Goal: Task Accomplishment & Management: Use online tool/utility

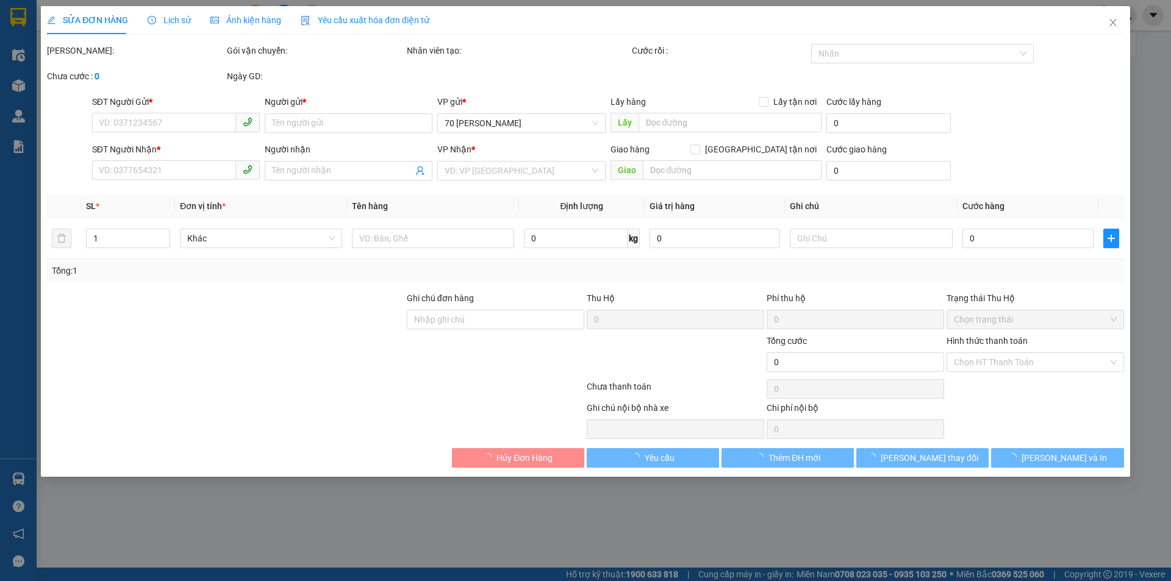
type input "0964898735"
type input "[PERSON_NAME]"
type input "0943193968"
type input "Nuong"
type input "500.000"
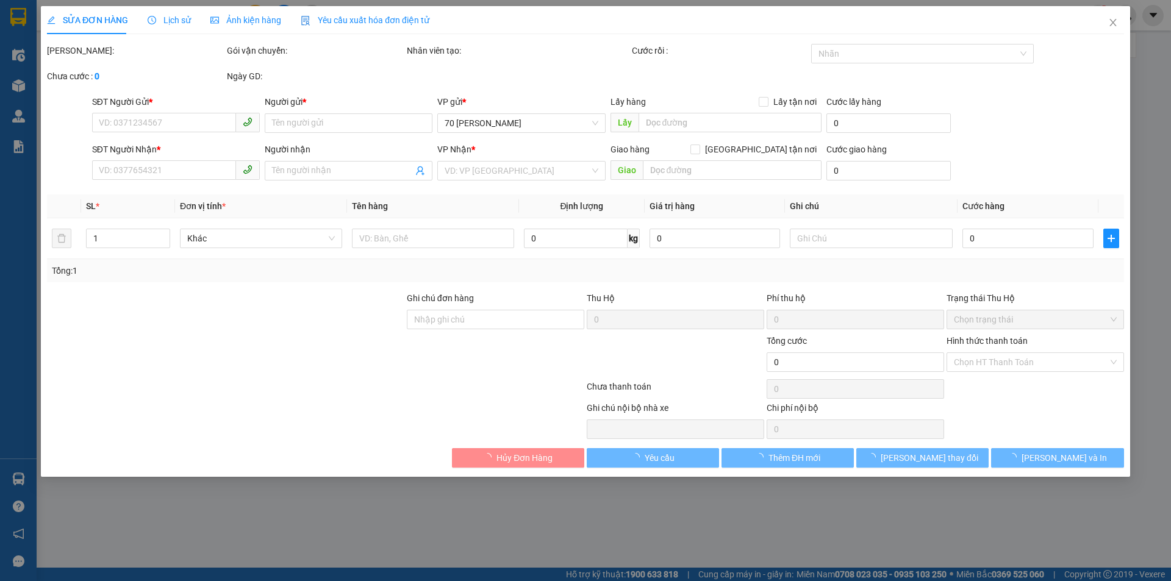
type input "500.000"
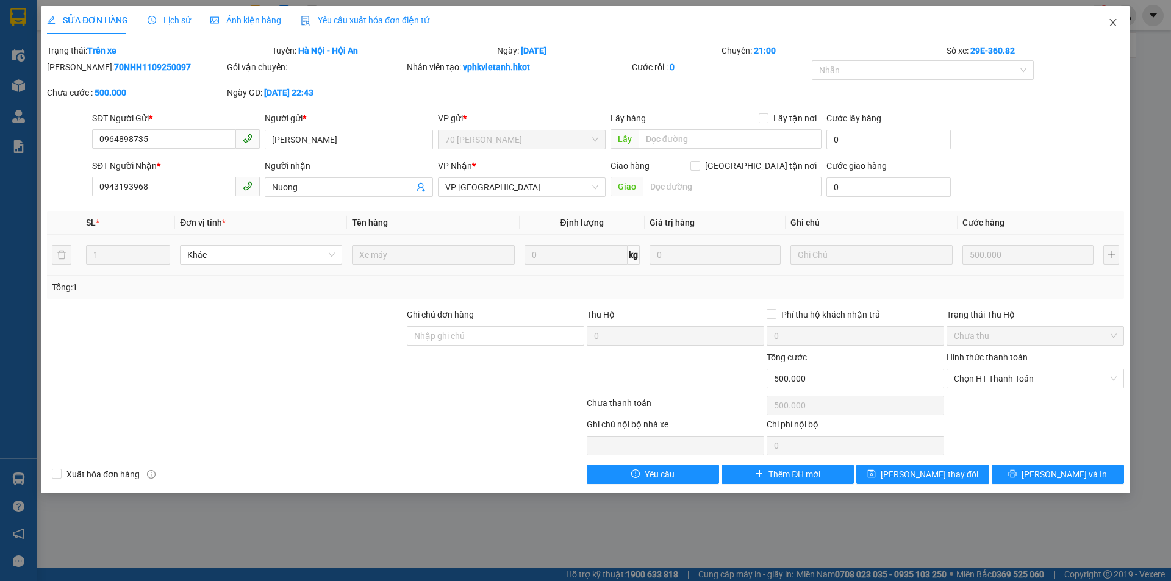
click at [558, 19] on icon "close" at bounding box center [1113, 23] width 10 height 10
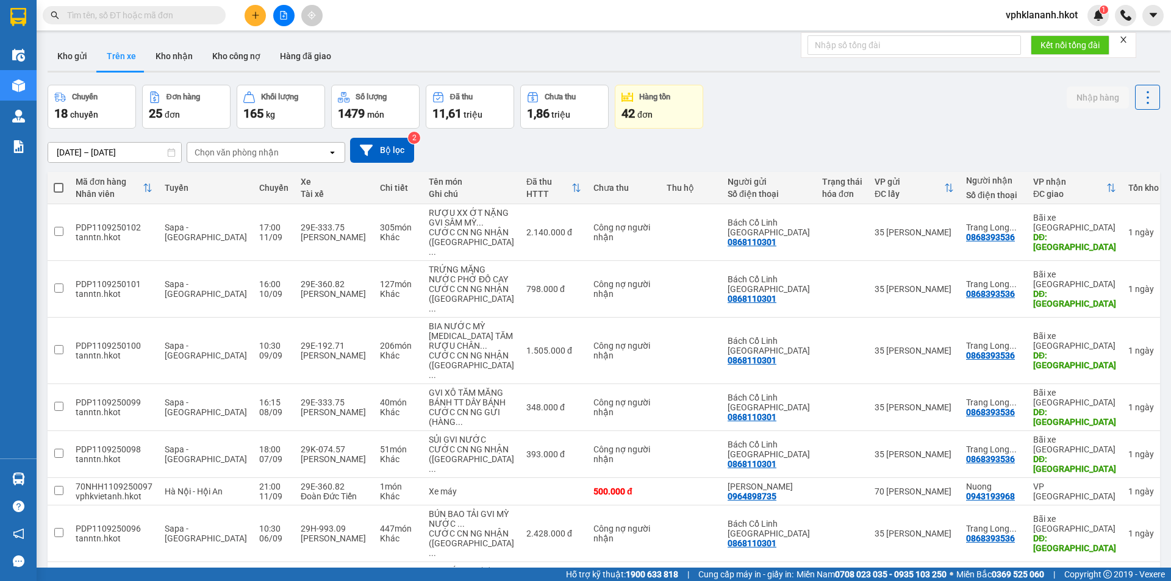
click at [219, 151] on div "Chọn văn phòng nhận" at bounding box center [236, 152] width 84 height 12
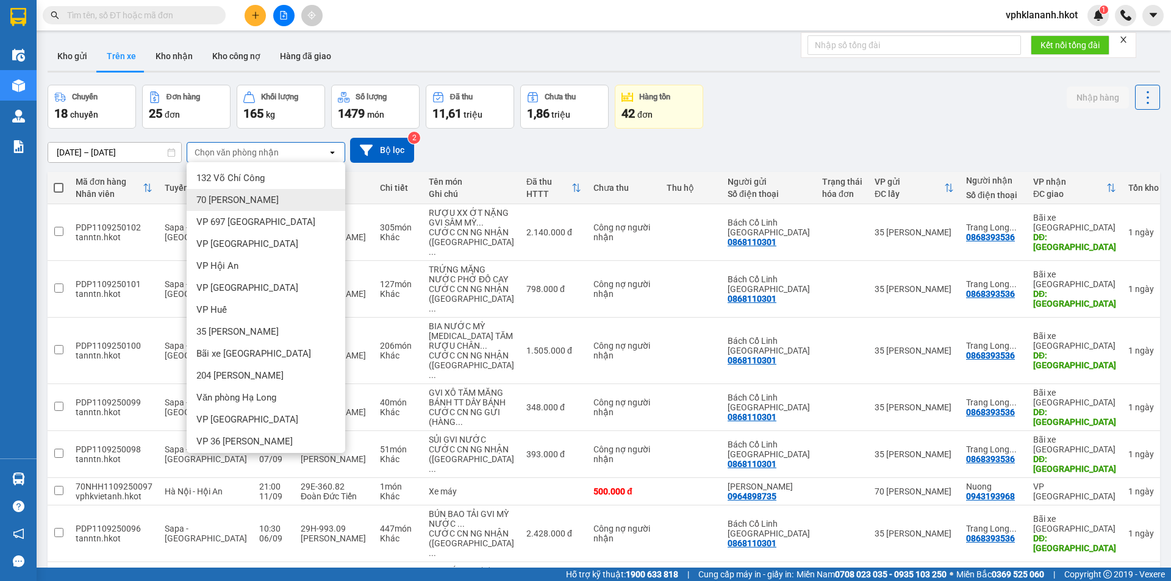
click at [240, 196] on span "70 [PERSON_NAME]" at bounding box center [237, 200] width 82 height 12
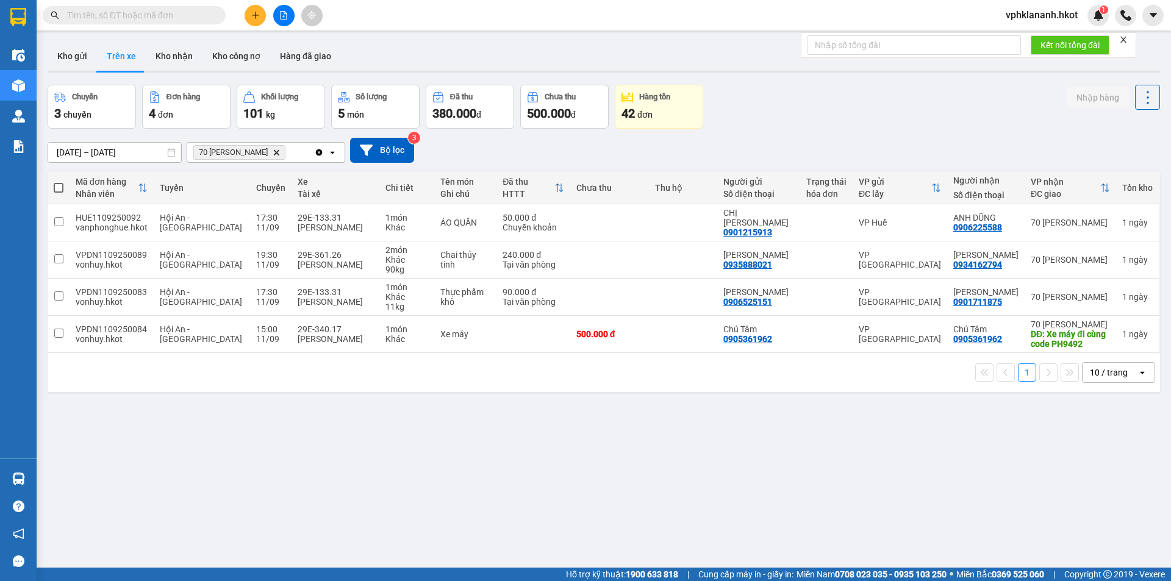
click at [457, 146] on div "10/09/2025 – 12/09/2025 Press the down arrow key to interact with the calendar …" at bounding box center [604, 150] width 1112 height 25
click at [141, 150] on input "10/09/2025 – 12/09/2025" at bounding box center [114, 153] width 133 height 20
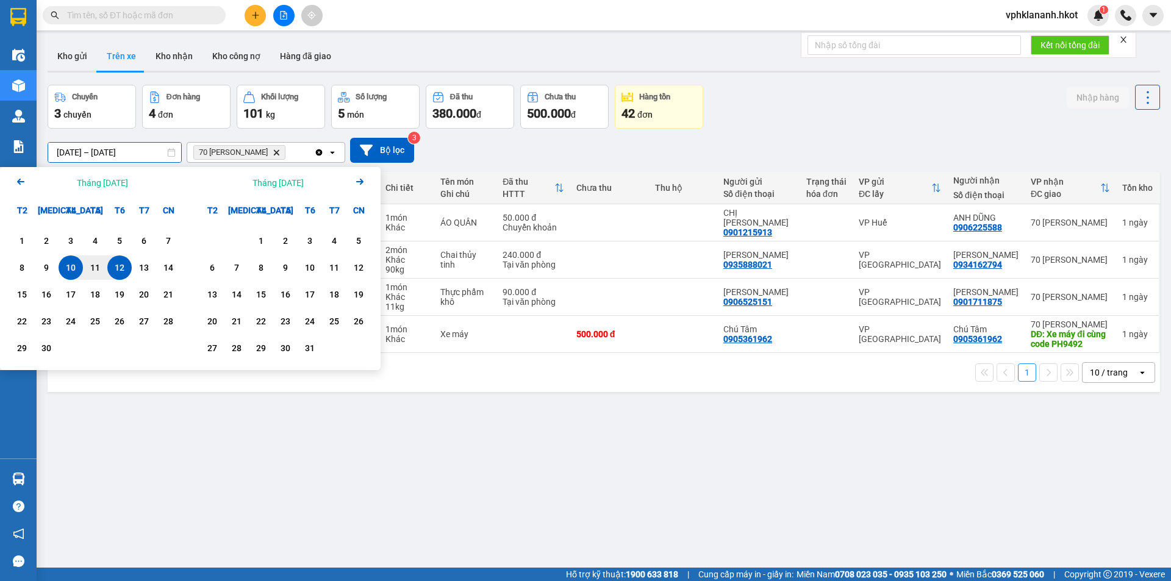
click at [522, 148] on div "10/09/2025 – 12/09/2025 Press the down arrow key to interact with the calendar …" at bounding box center [604, 150] width 1112 height 25
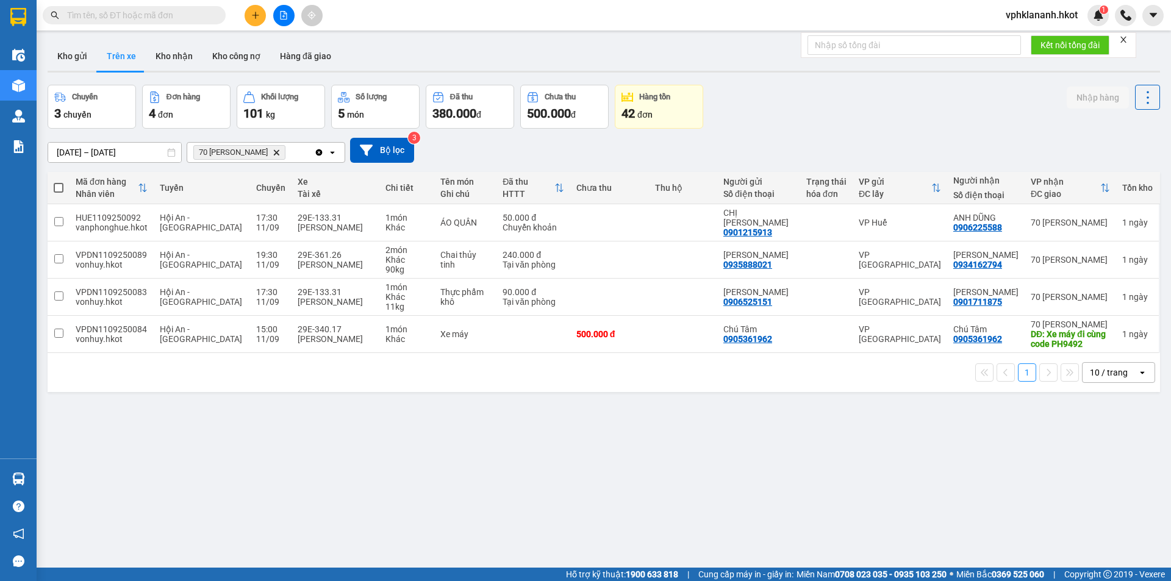
click at [86, 153] on input "10/09/2025 – 12/09/2025" at bounding box center [114, 153] width 133 height 20
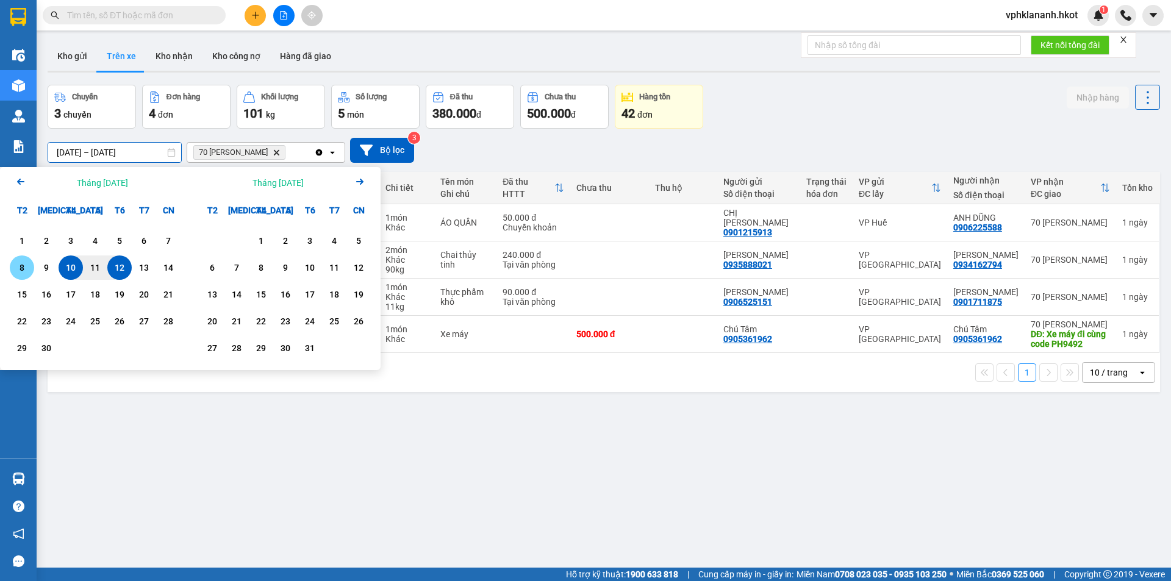
click at [27, 267] on div "8" at bounding box center [21, 267] width 17 height 15
click at [113, 268] on div "12" at bounding box center [119, 267] width 17 height 15
type input "08/09/2025 – 12/09/2025"
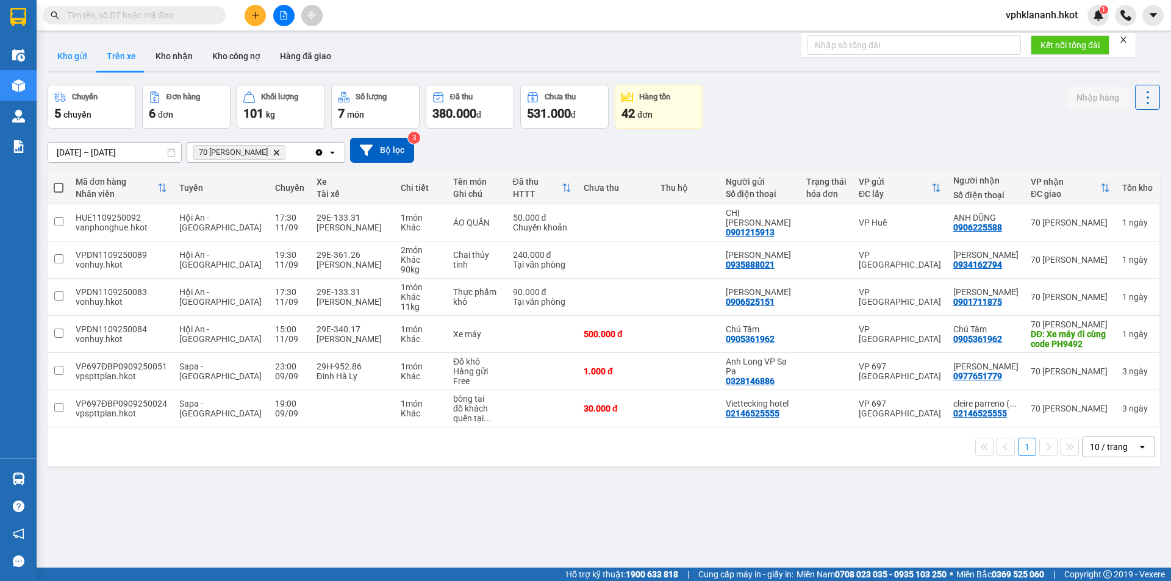
click at [80, 59] on button "Kho gửi" at bounding box center [72, 55] width 49 height 29
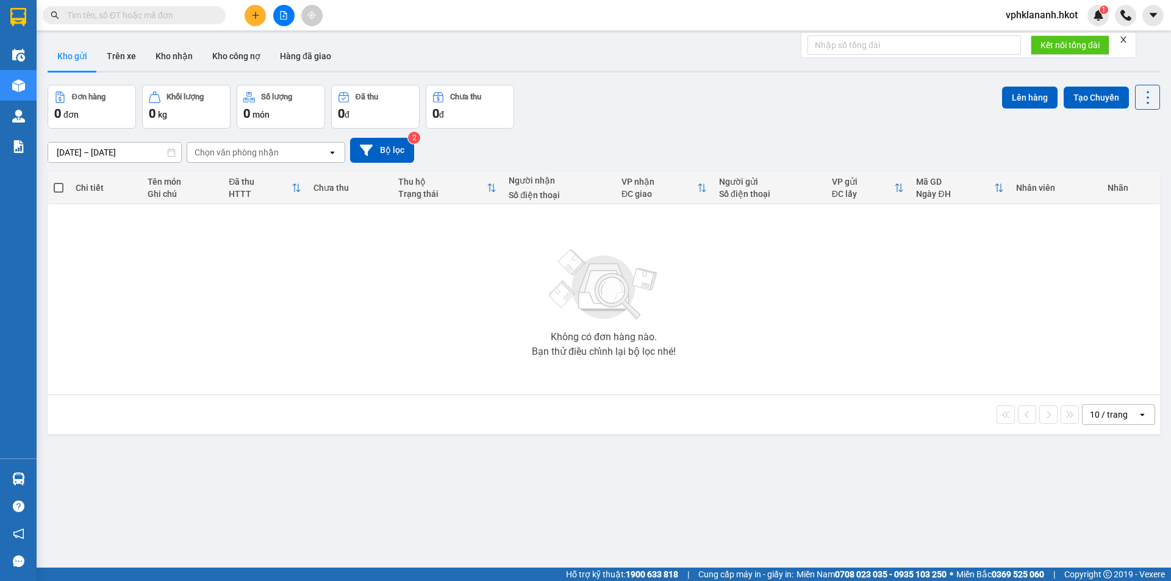
click at [235, 141] on div "10/09/2025 – 12/09/2025 Press the down arrow key to interact with the calendar …" at bounding box center [604, 150] width 1112 height 25
click at [224, 151] on div "Chọn văn phòng nhận" at bounding box center [236, 152] width 84 height 12
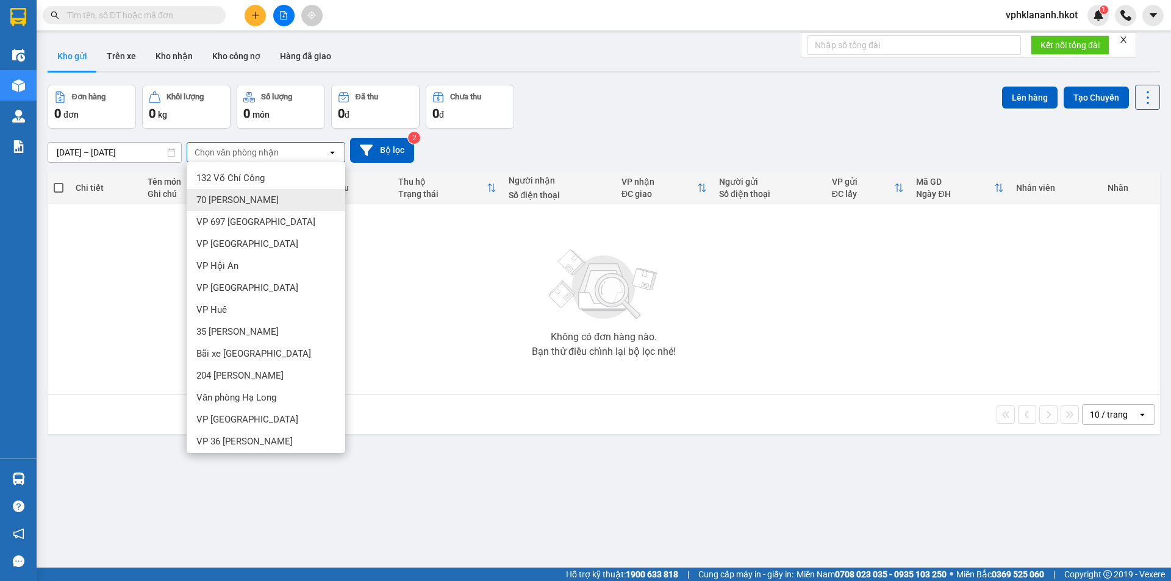
click at [565, 147] on div "10/09/2025 – 12/09/2025 Press the down arrow key to interact with the calendar …" at bounding box center [604, 150] width 1112 height 25
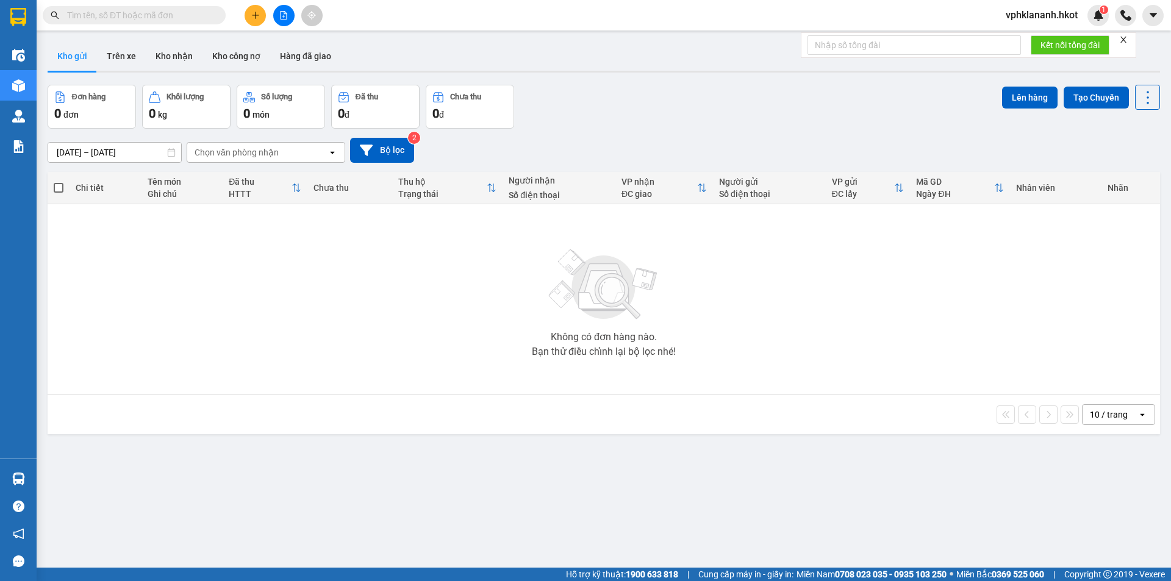
click at [232, 151] on div "Chọn văn phòng nhận" at bounding box center [236, 152] width 84 height 12
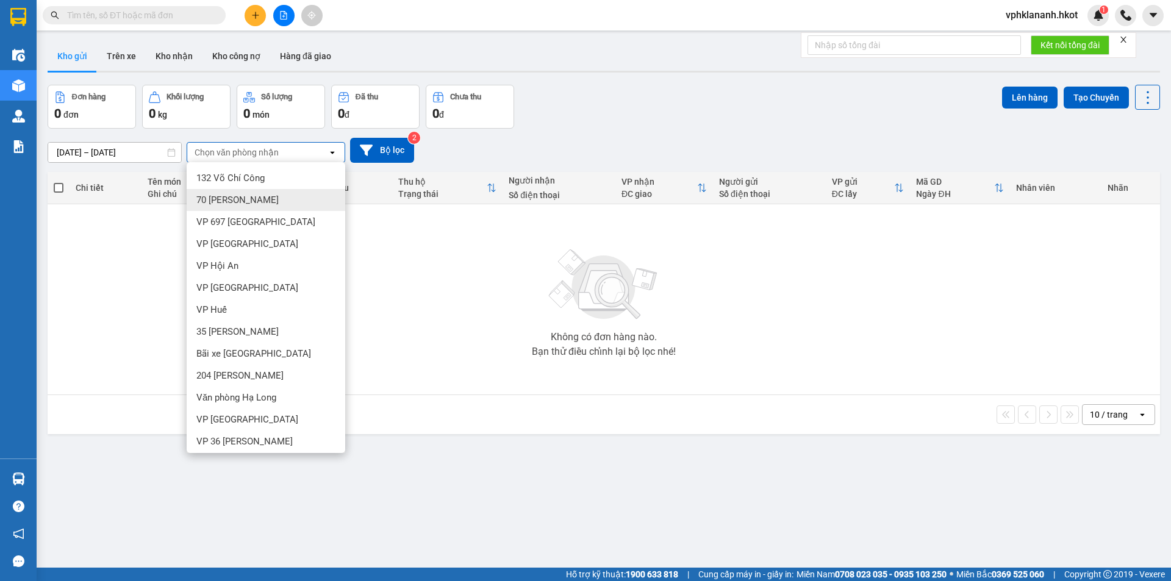
click at [237, 200] on span "70 [PERSON_NAME]" at bounding box center [237, 200] width 82 height 12
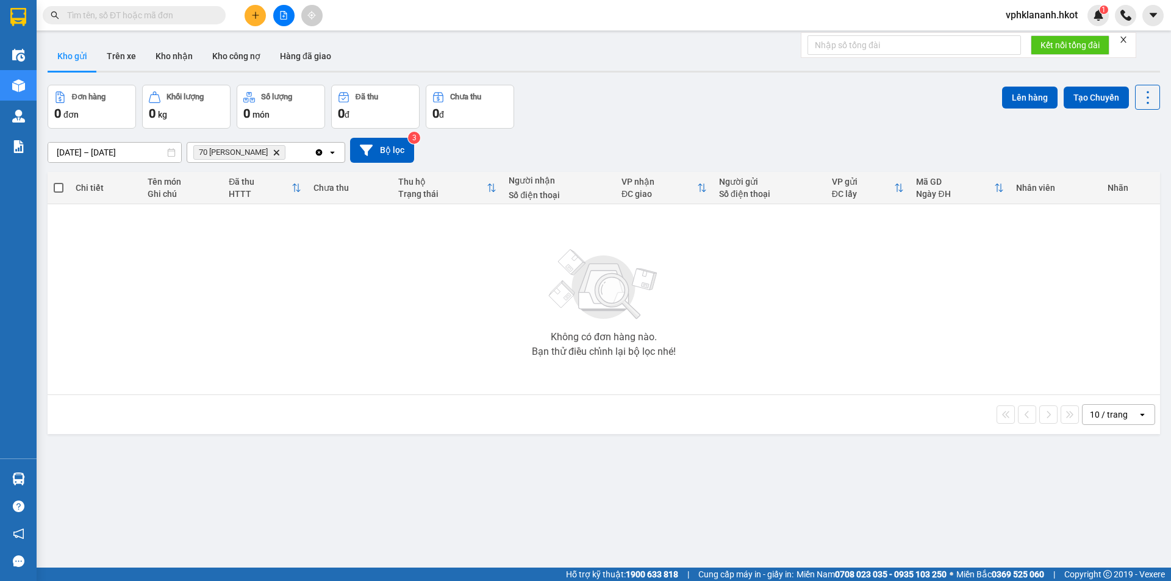
click at [91, 148] on input "10/09/2025 – 12/09/2025" at bounding box center [114, 153] width 133 height 20
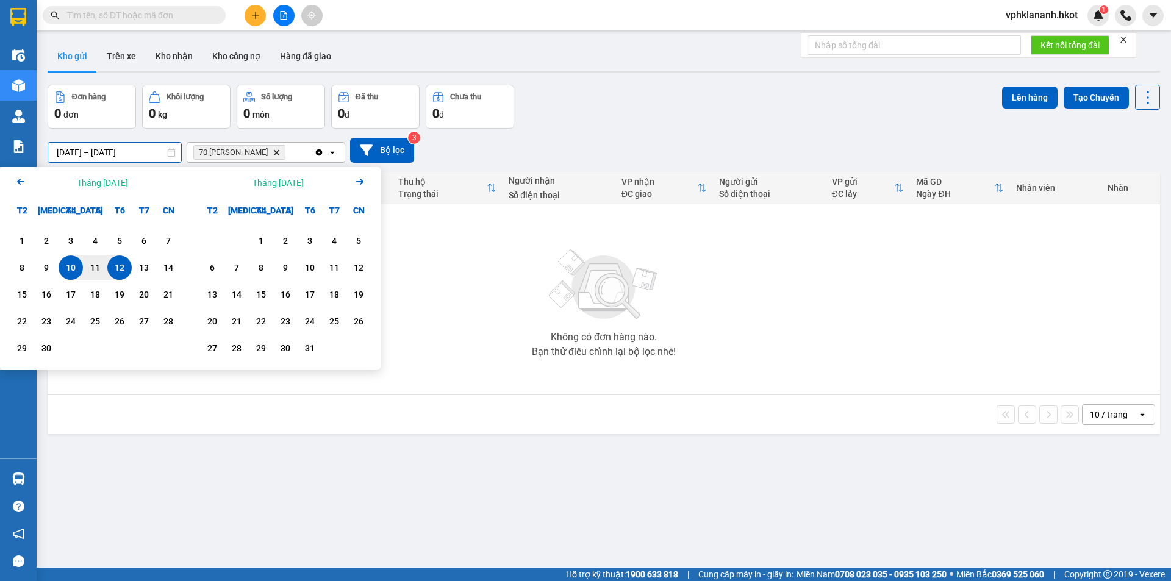
click at [89, 16] on input "text" at bounding box center [139, 15] width 144 height 13
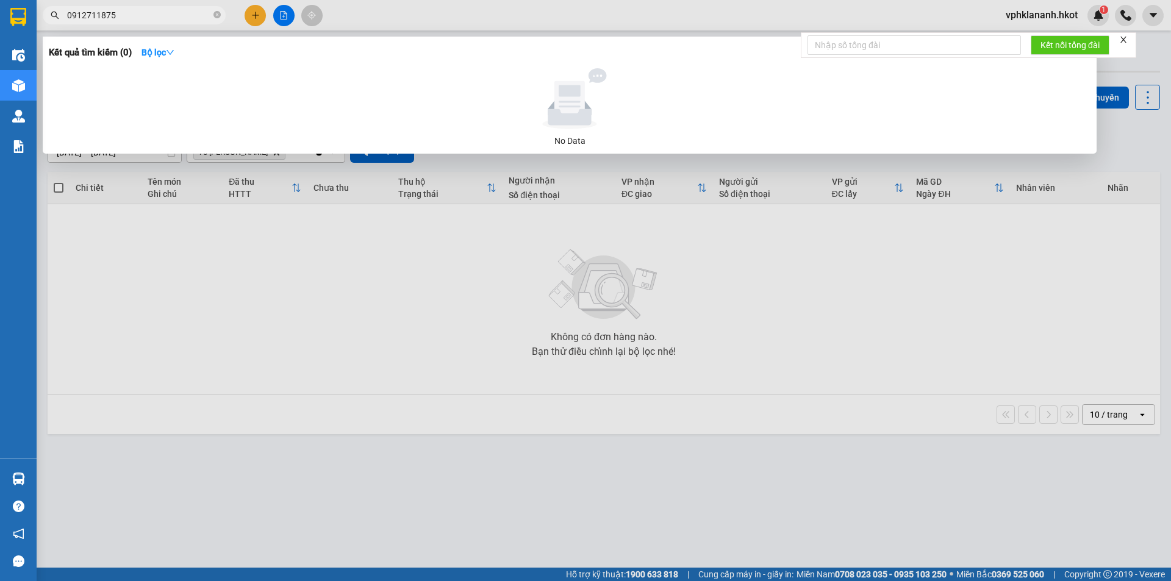
type input "0912711875"
click at [119, 7] on span "0912711875" at bounding box center [134, 15] width 183 height 18
click at [151, 52] on strong "Bộ lọc" at bounding box center [157, 53] width 33 height 10
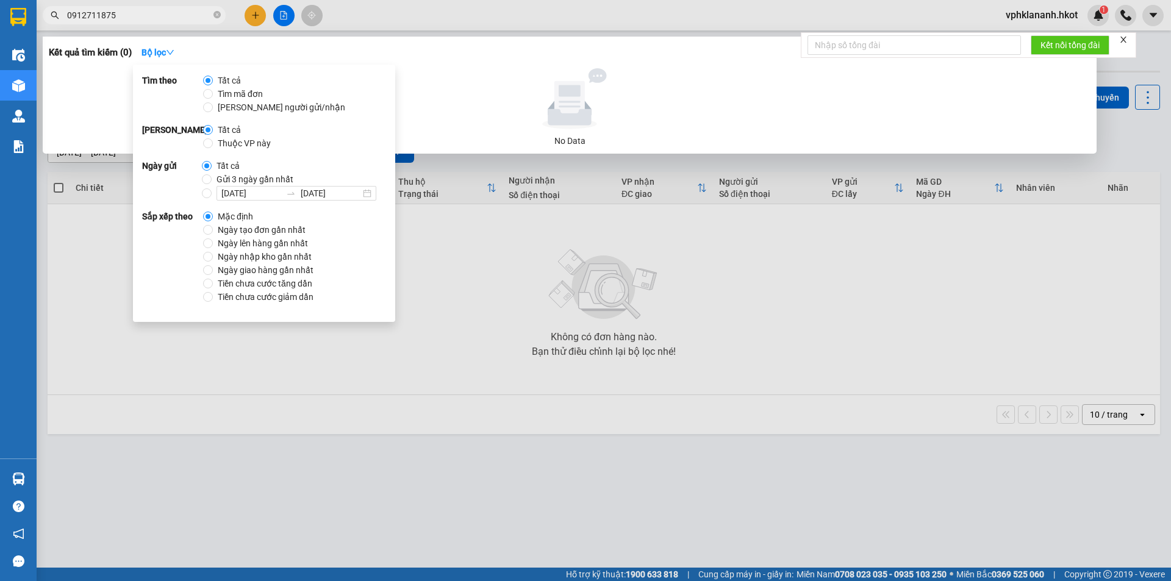
click at [451, 276] on div at bounding box center [585, 290] width 1171 height 581
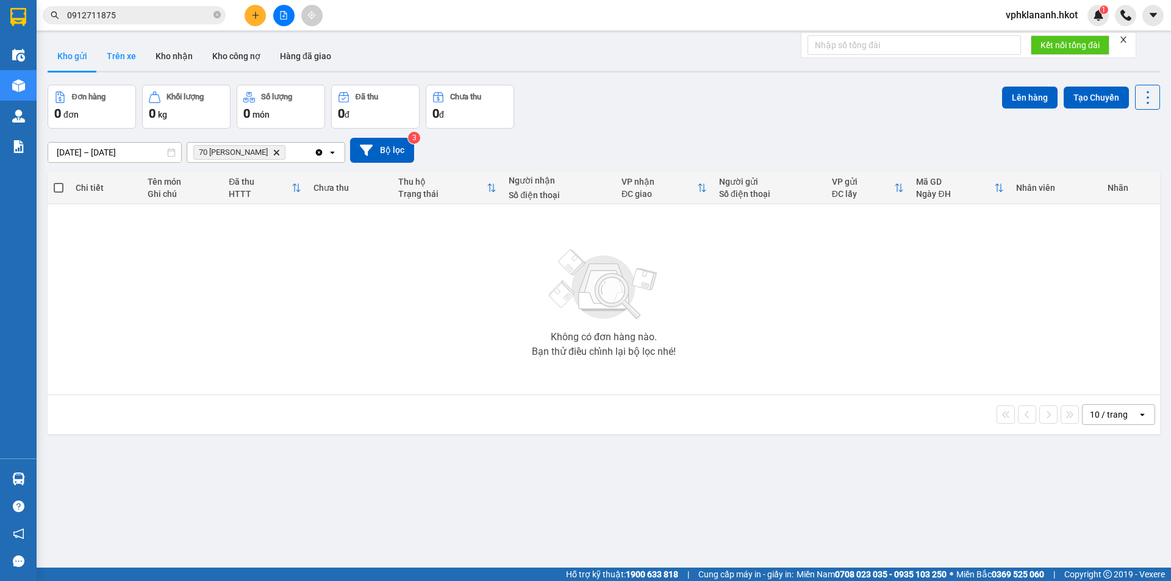
click at [146, 60] on button "Kho nhận" at bounding box center [174, 55] width 57 height 29
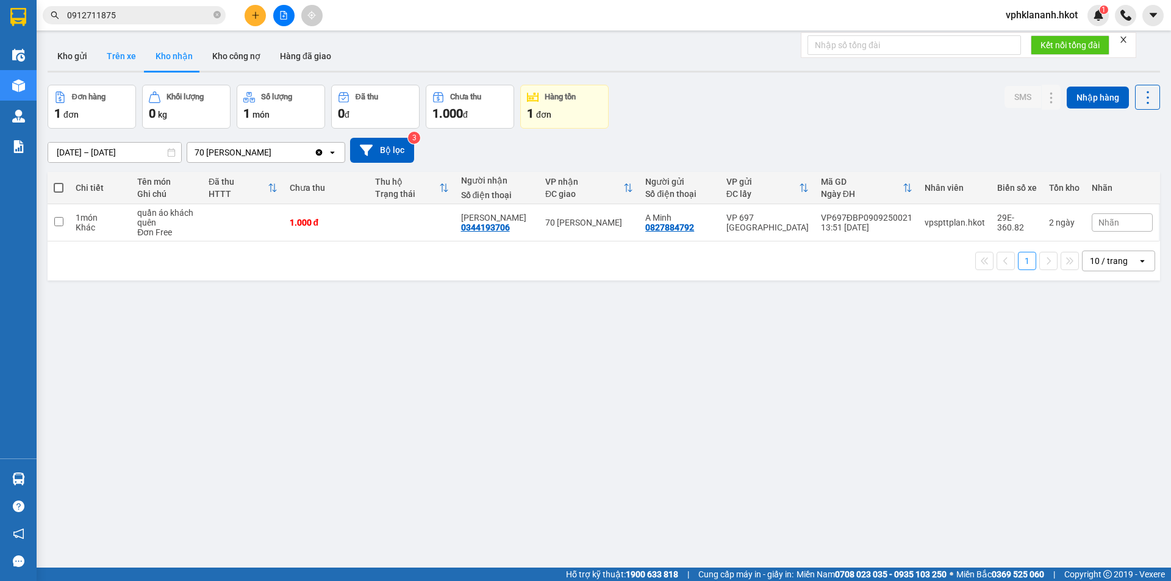
click at [117, 60] on button "Trên xe" at bounding box center [121, 55] width 49 height 29
type input "08/09/2025 – 12/09/2025"
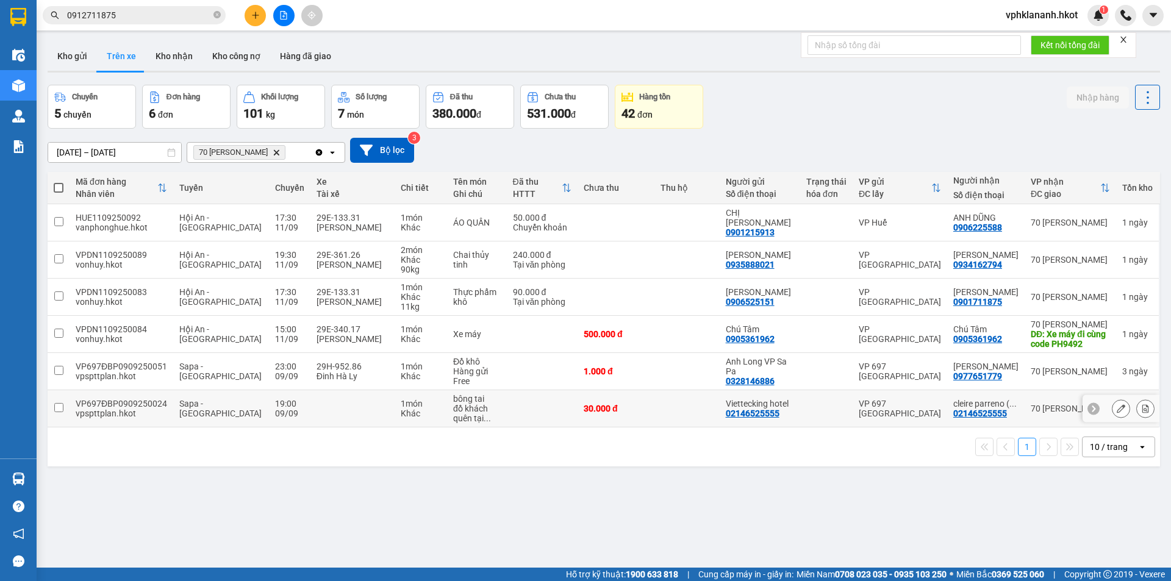
click at [1116, 409] on icon at bounding box center [1120, 408] width 9 height 9
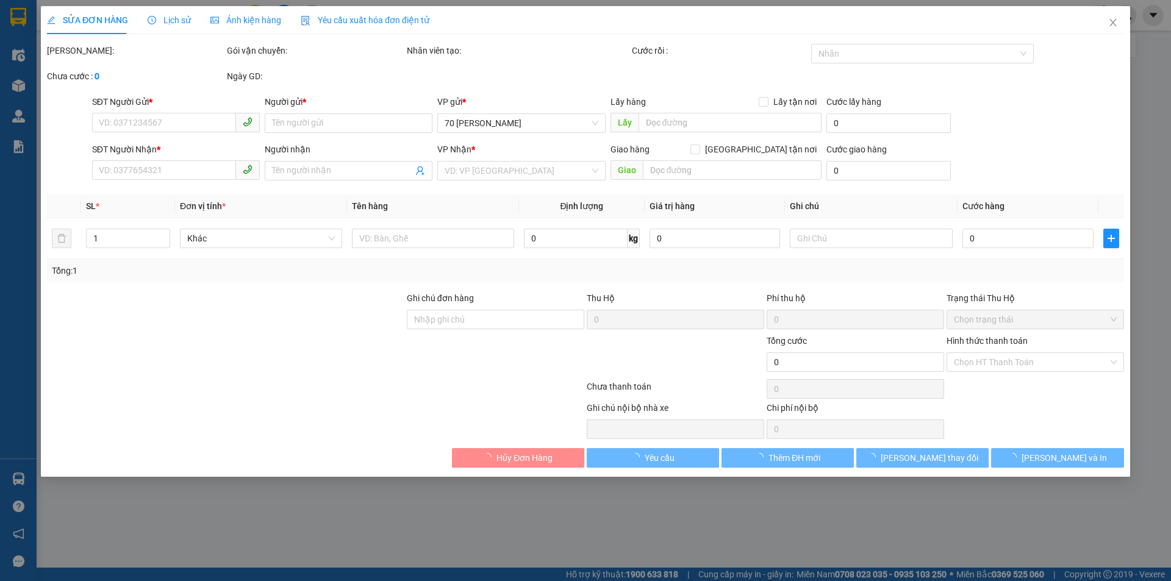
type input "02146525555"
type input "Viettecking hotel"
type input "02146525555"
type input "cleire parreno ( 00639064572653 )"
type input "30.000"
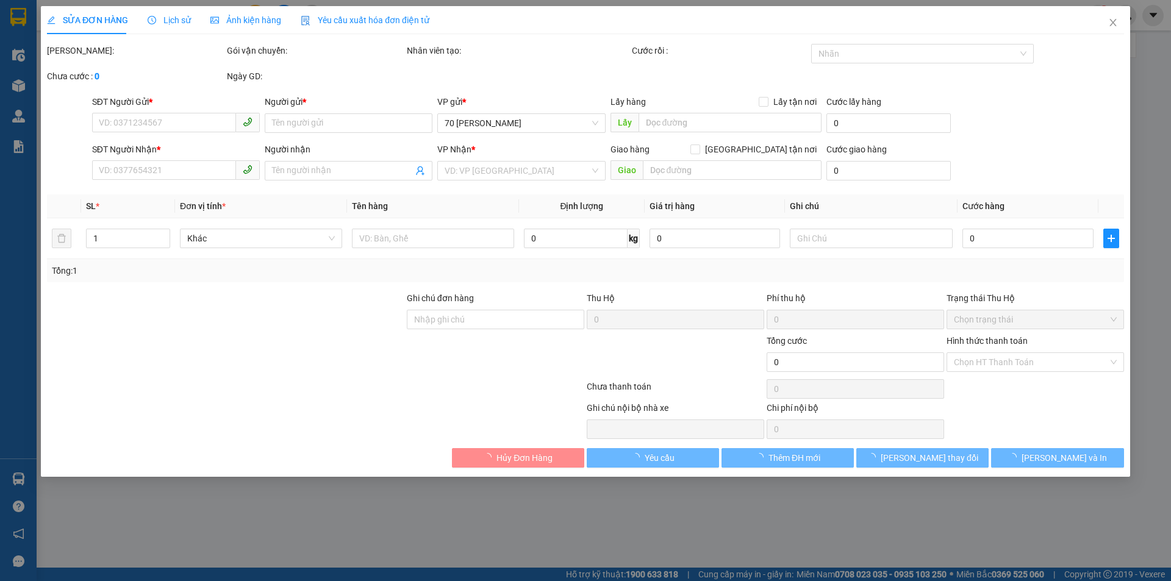
type input "30.000"
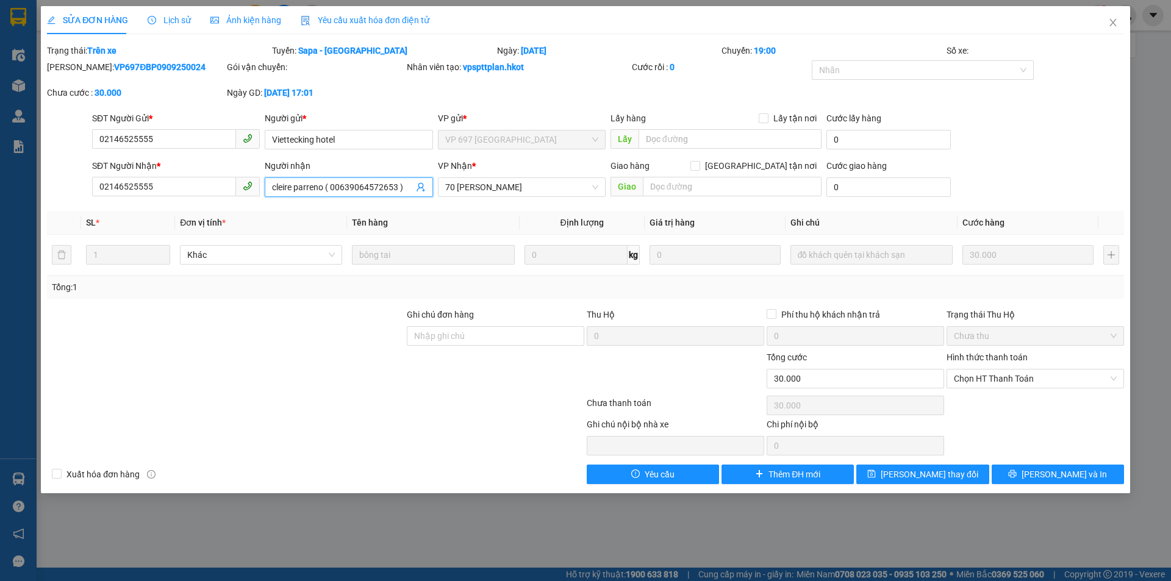
drag, startPoint x: 350, startPoint y: 188, endPoint x: 398, endPoint y: 188, distance: 48.2
click at [398, 188] on input "cleire parreno ( 00639064572653 )" at bounding box center [342, 186] width 141 height 13
click at [355, 177] on div "Người nhận" at bounding box center [349, 168] width 168 height 18
click at [1105, 16] on span "Close" at bounding box center [1113, 23] width 34 height 34
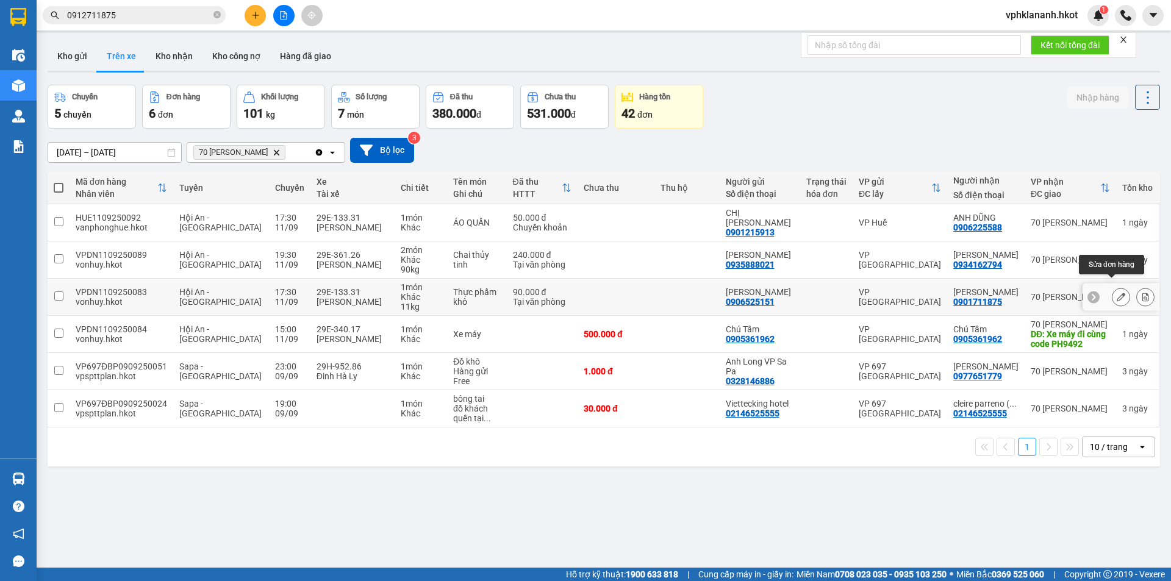
click at [1116, 293] on icon at bounding box center [1120, 297] width 9 height 9
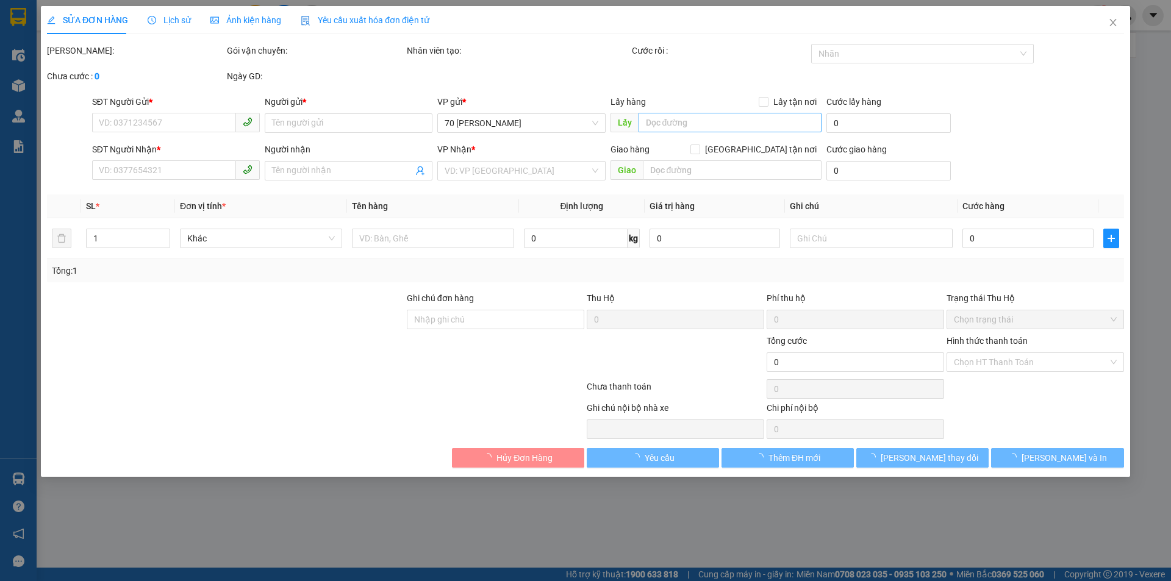
type input "0906525151"
type input "Anh Tiến"
type input "0901711875"
type input "Cô Hà"
type input "90.000"
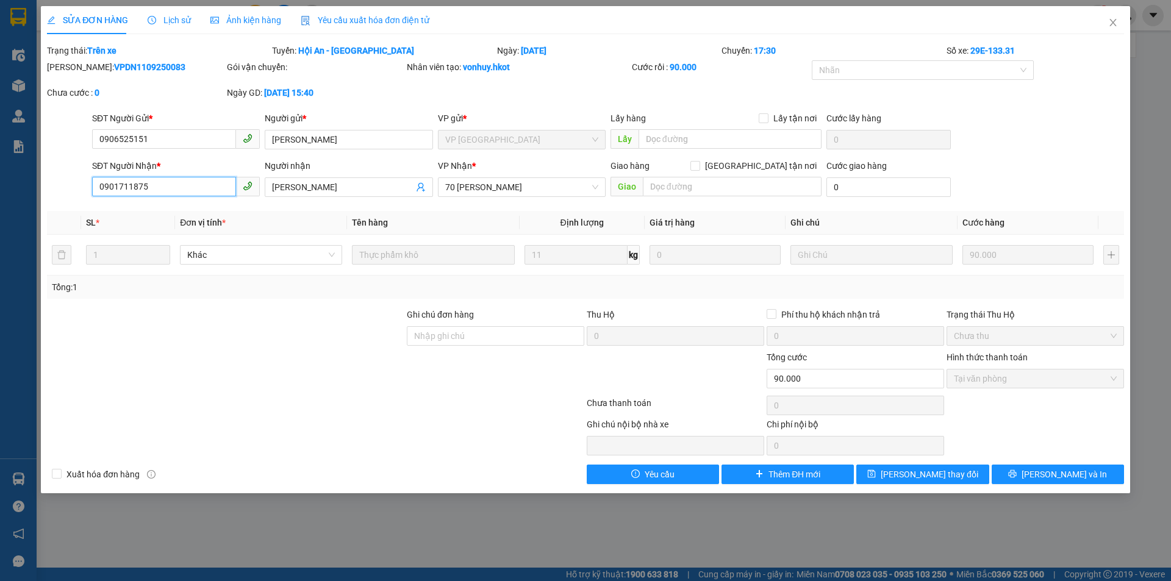
click at [175, 188] on input "0901711875" at bounding box center [164, 187] width 144 height 20
click at [157, 185] on input "0901711875" at bounding box center [164, 187] width 144 height 20
click at [1108, 23] on icon "close" at bounding box center [1113, 23] width 10 height 10
